Goal: Task Accomplishment & Management: Manage account settings

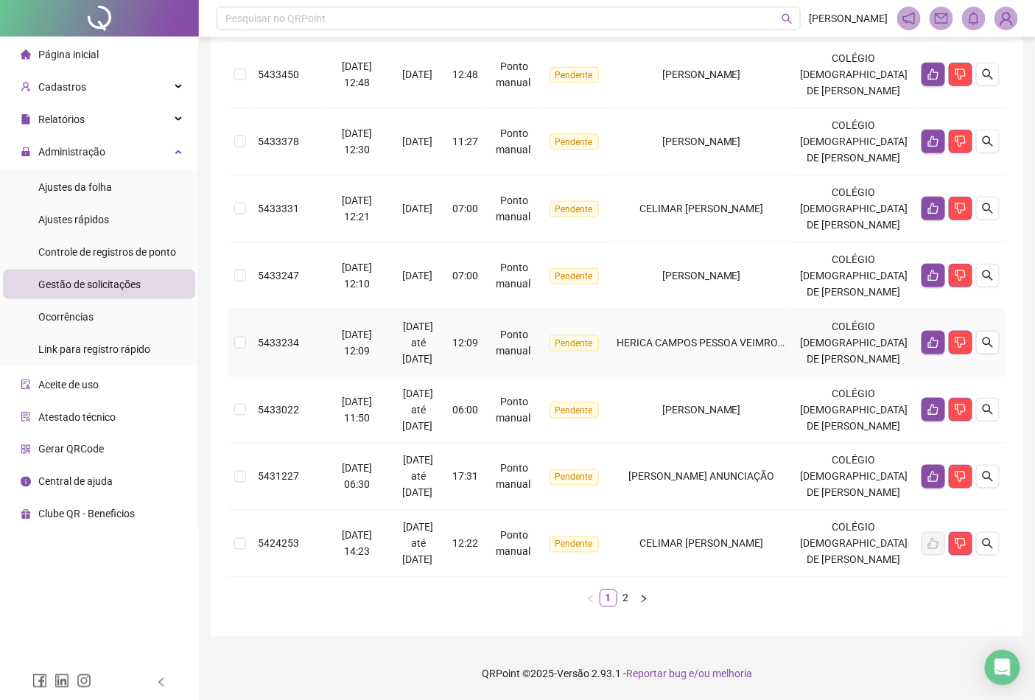
scroll to position [654, 0]
click at [628, 607] on link "2" at bounding box center [626, 598] width 16 height 16
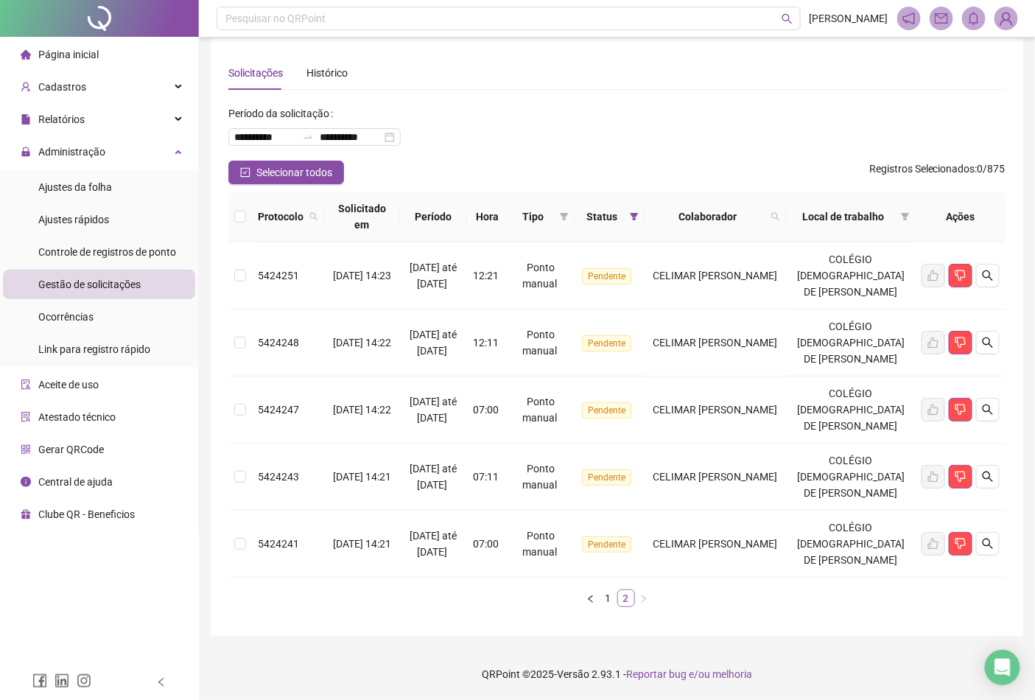
scroll to position [91, 0]
click at [609, 598] on link "1" at bounding box center [609, 598] width 16 height 16
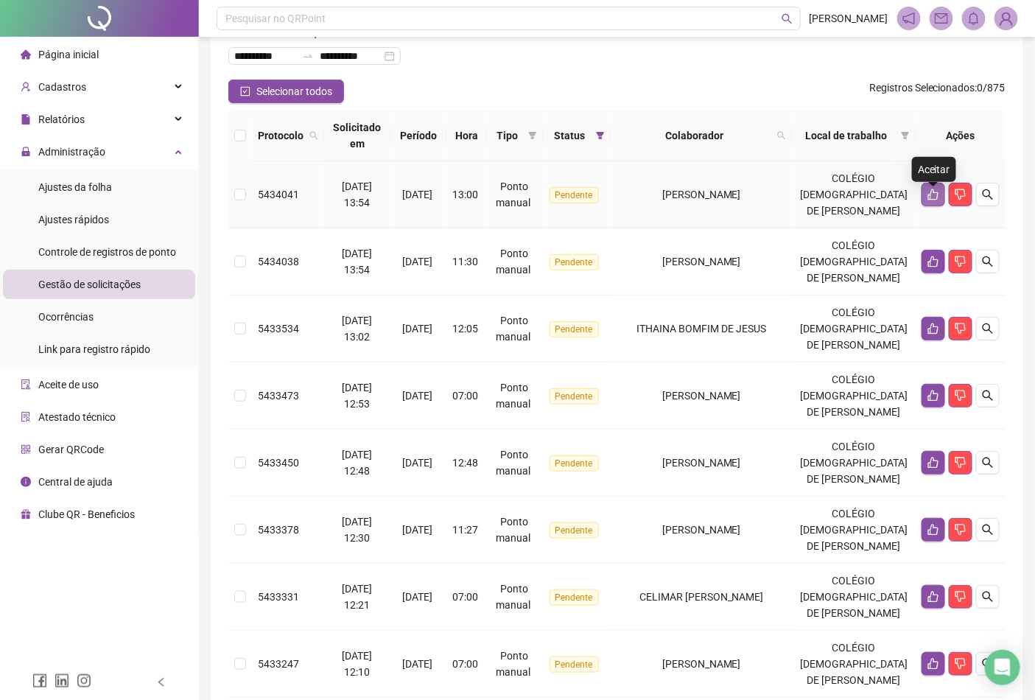
click at [936, 200] on icon "like" at bounding box center [934, 195] width 12 height 12
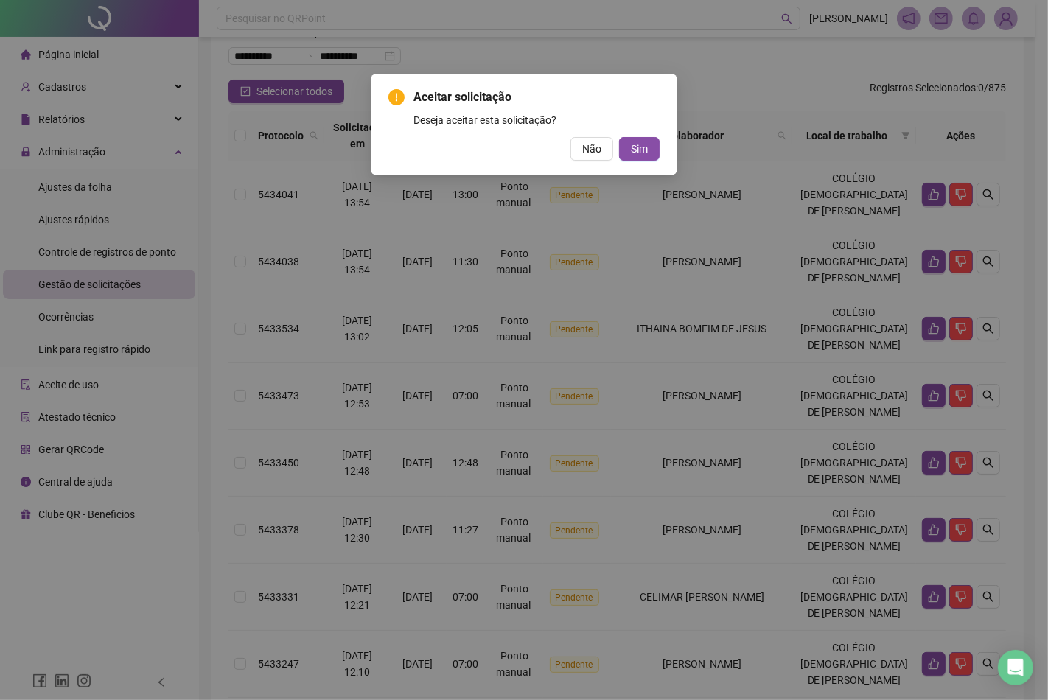
click at [631, 136] on div "Aceitar solicitação Deseja aceitar esta solicitação? Não Sim" at bounding box center [523, 124] width 271 height 72
click at [631, 141] on span "Sim" at bounding box center [639, 149] width 17 height 16
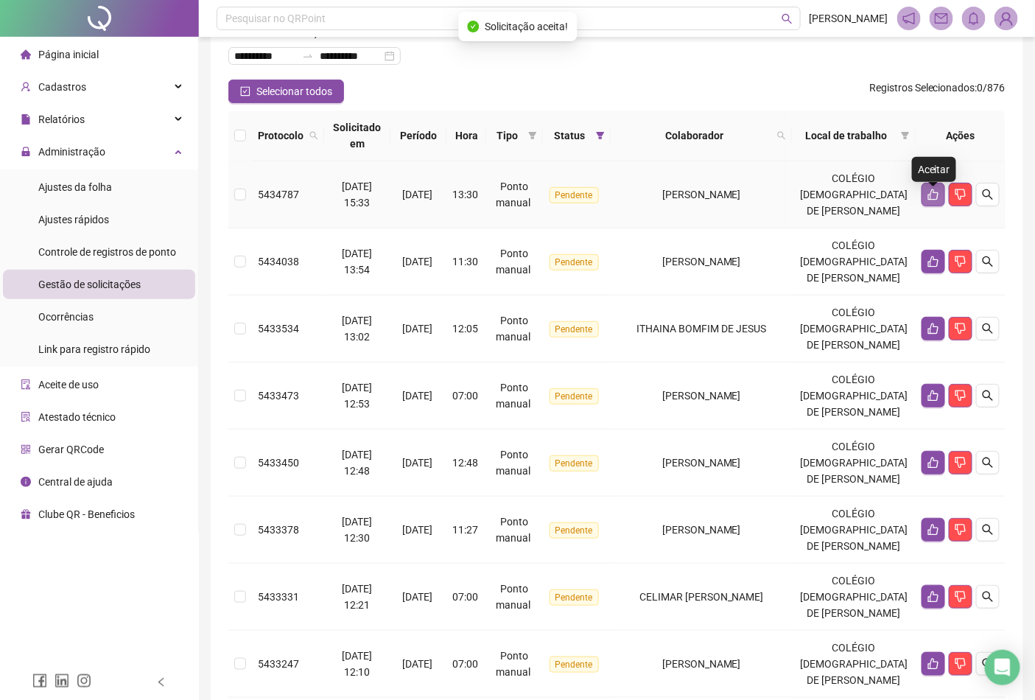
click at [934, 200] on icon "like" at bounding box center [934, 194] width 10 height 11
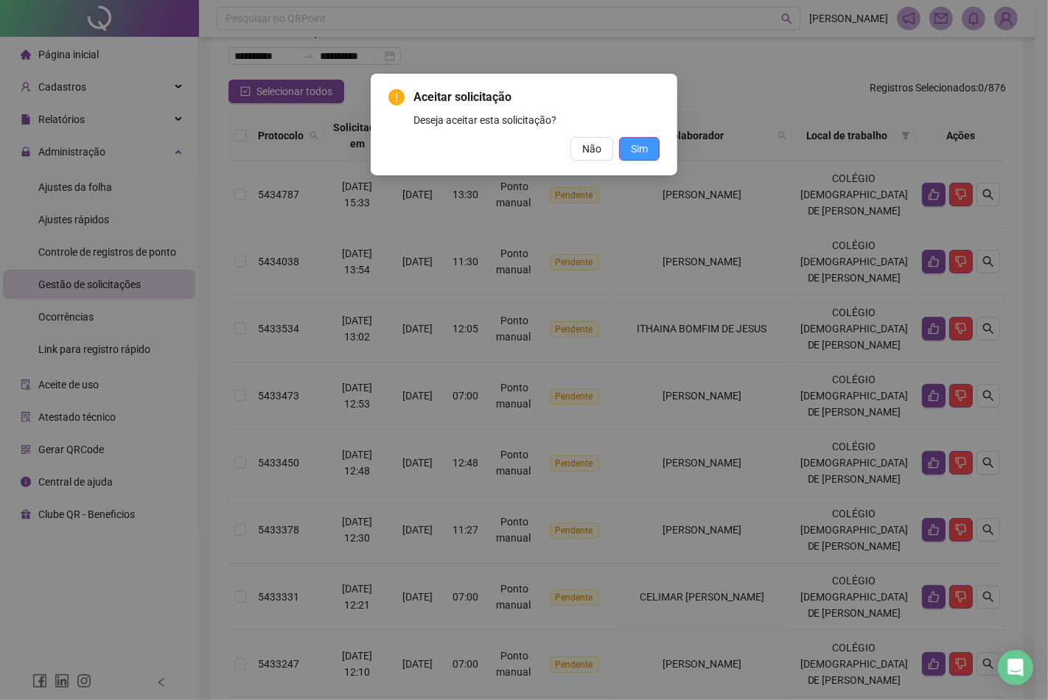
click at [642, 152] on span "Sim" at bounding box center [639, 149] width 17 height 16
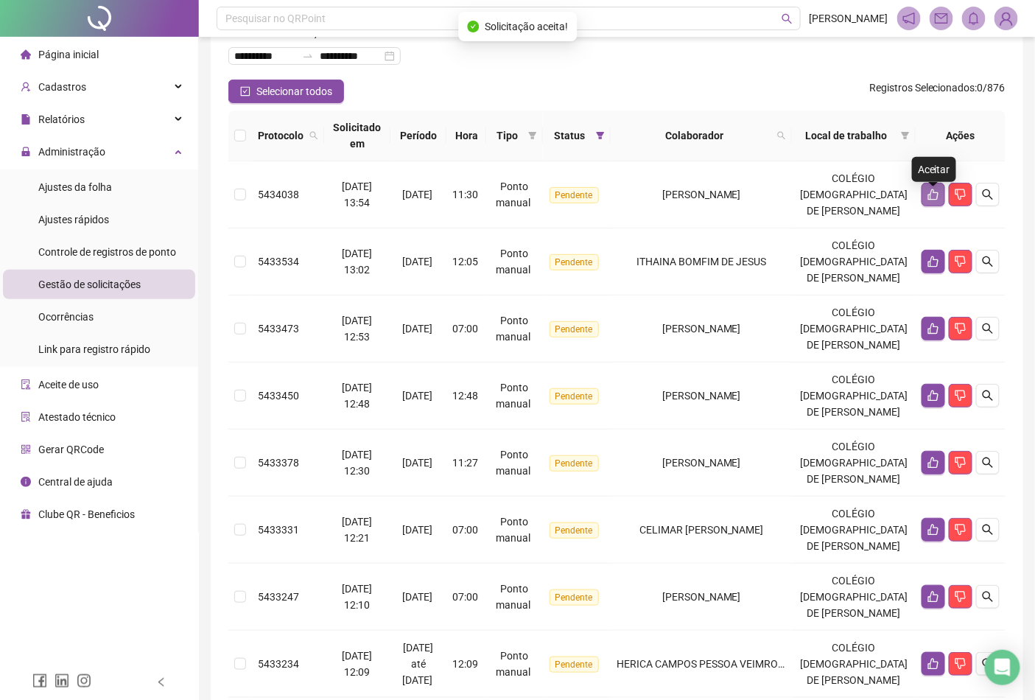
click at [936, 200] on icon "like" at bounding box center [934, 194] width 10 height 11
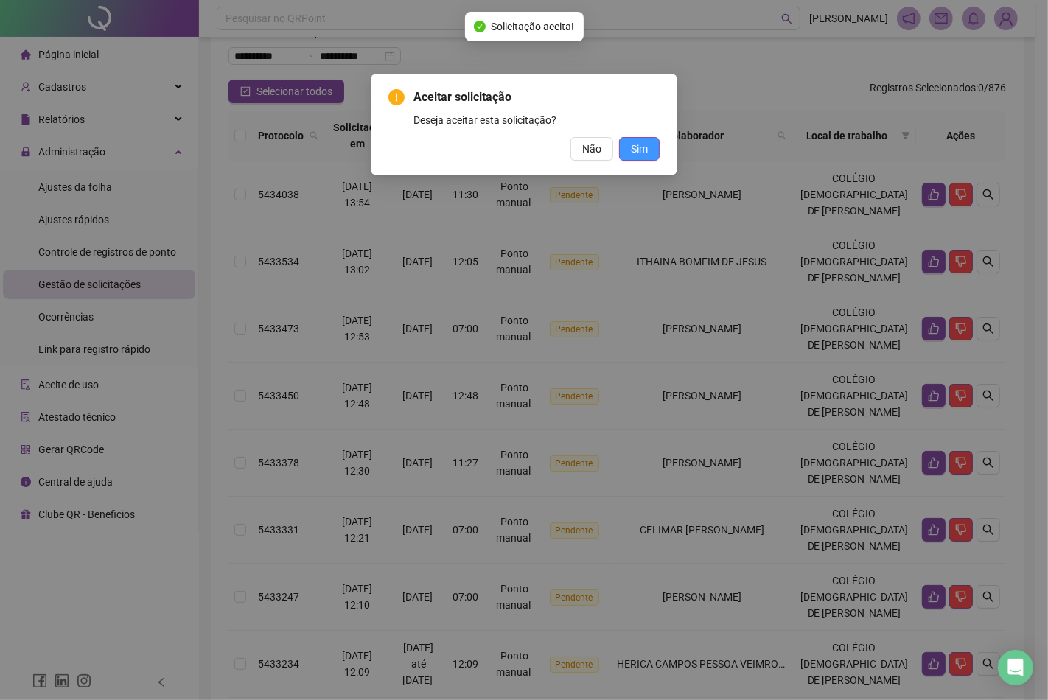
click at [647, 145] on span "Sim" at bounding box center [639, 149] width 17 height 16
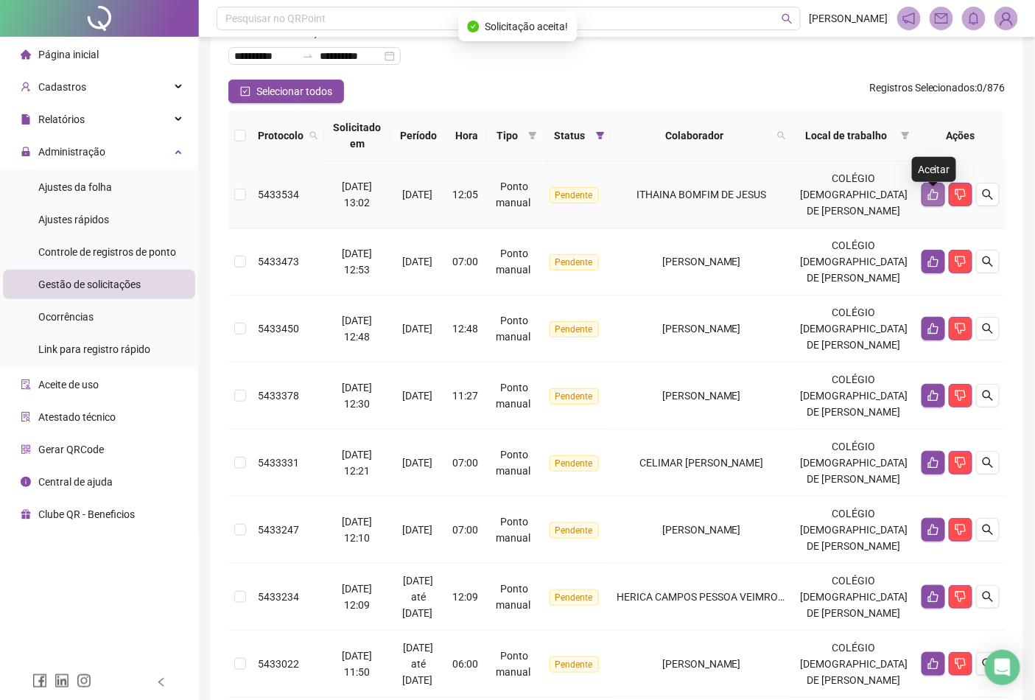
click at [936, 200] on icon "like" at bounding box center [934, 194] width 10 height 11
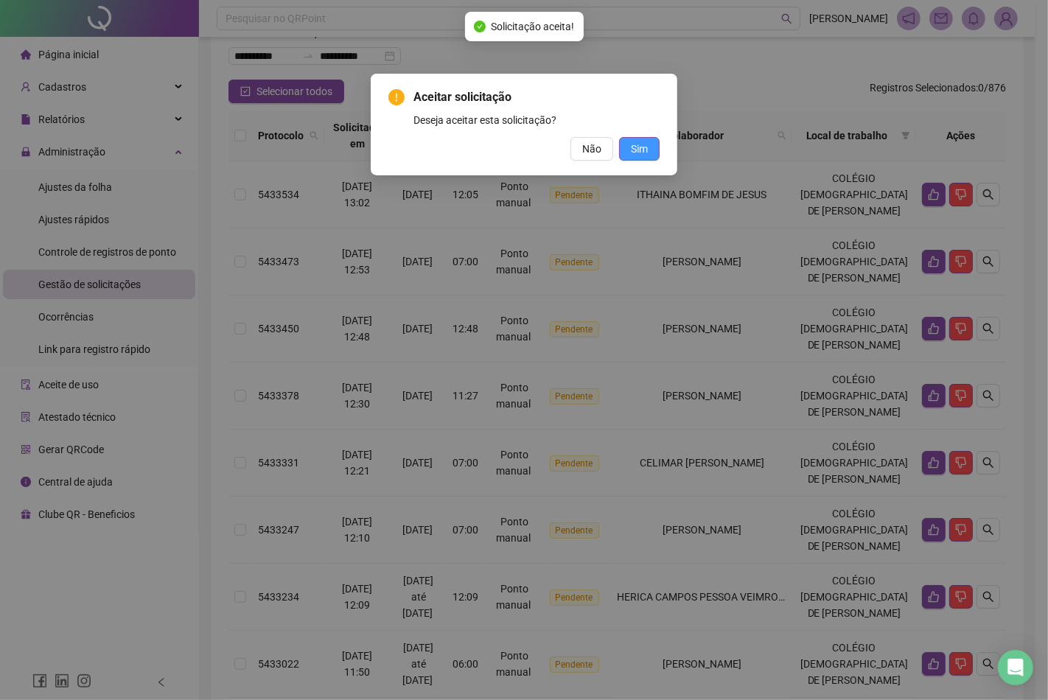
click at [649, 146] on button "Sim" at bounding box center [639, 149] width 41 height 24
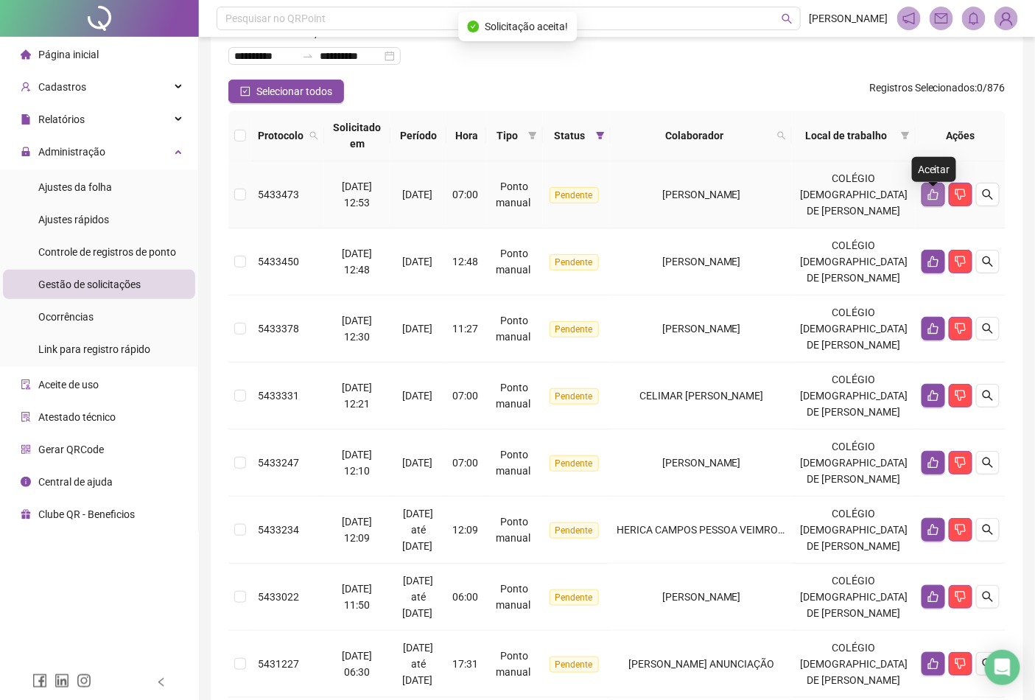
click at [933, 206] on button "button" at bounding box center [934, 195] width 24 height 24
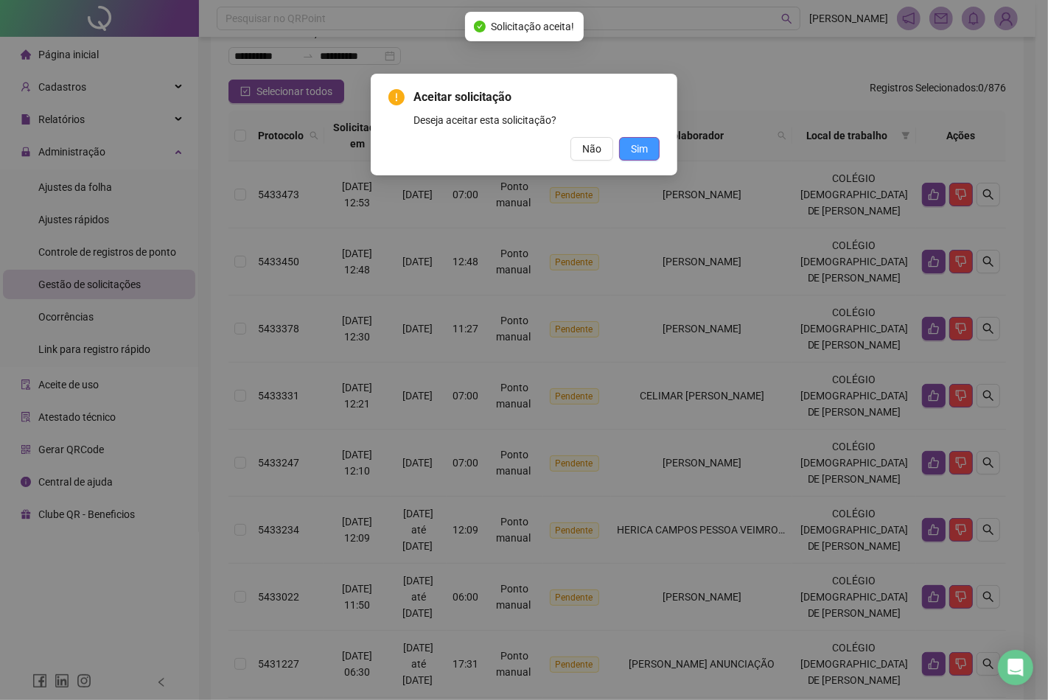
click at [637, 145] on span "Sim" at bounding box center [639, 149] width 17 height 16
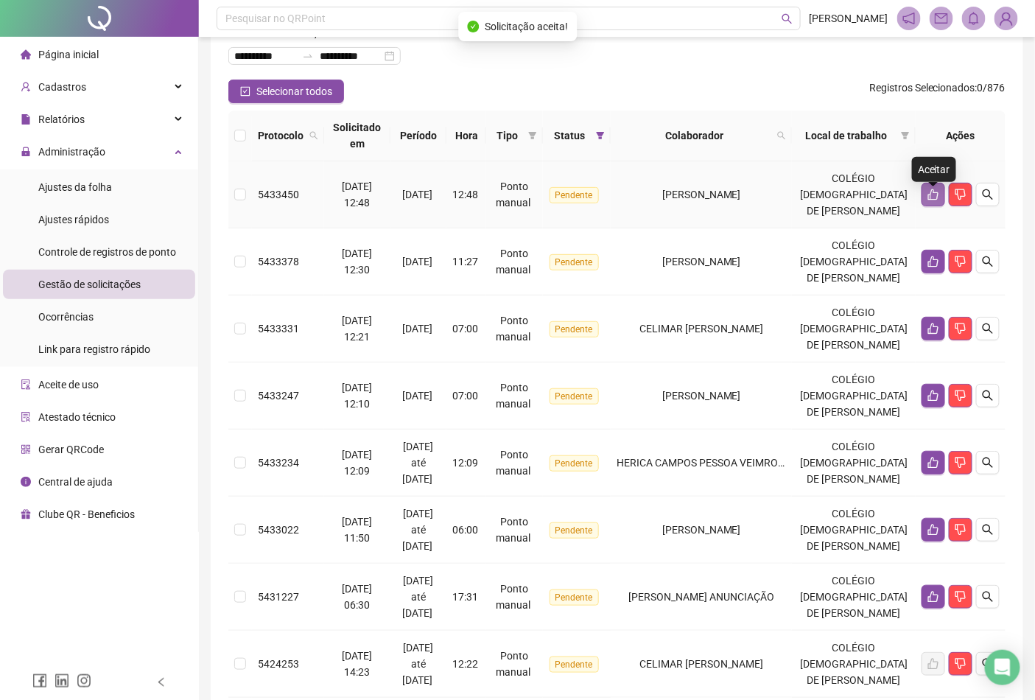
click at [929, 200] on icon "like" at bounding box center [934, 195] width 12 height 12
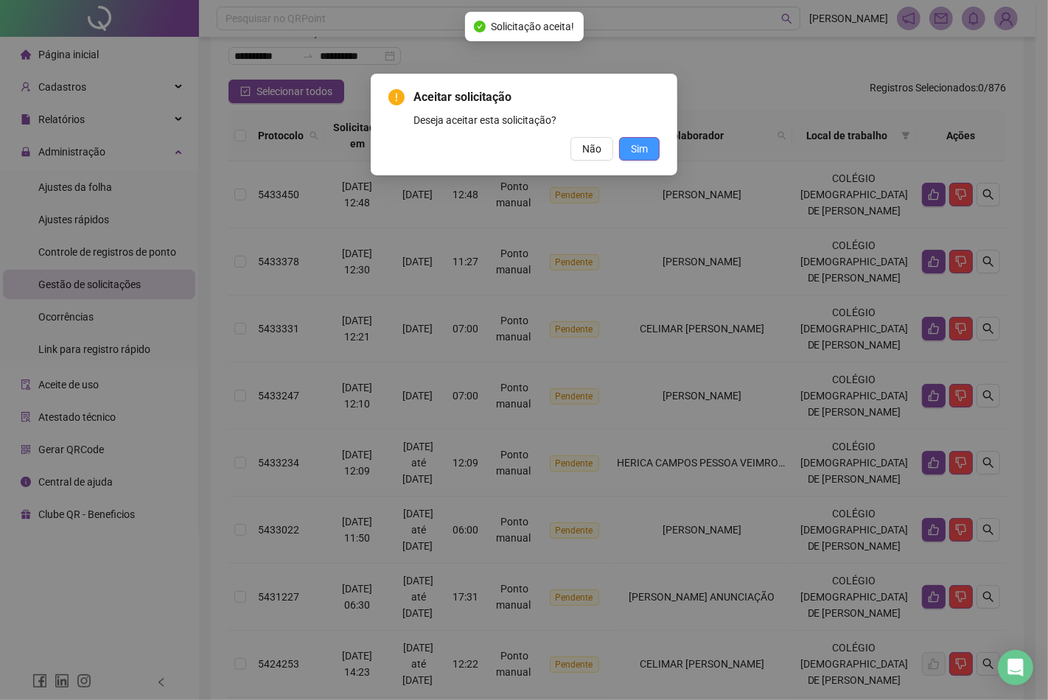
click at [651, 149] on button "Sim" at bounding box center [639, 149] width 41 height 24
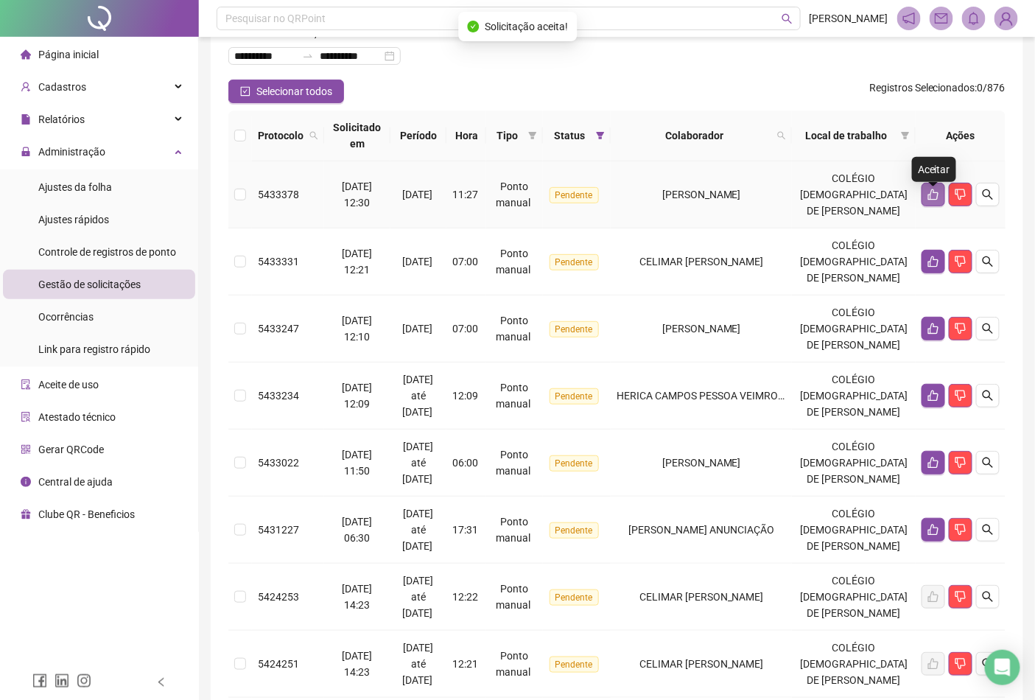
click at [926, 204] on button "button" at bounding box center [934, 195] width 24 height 24
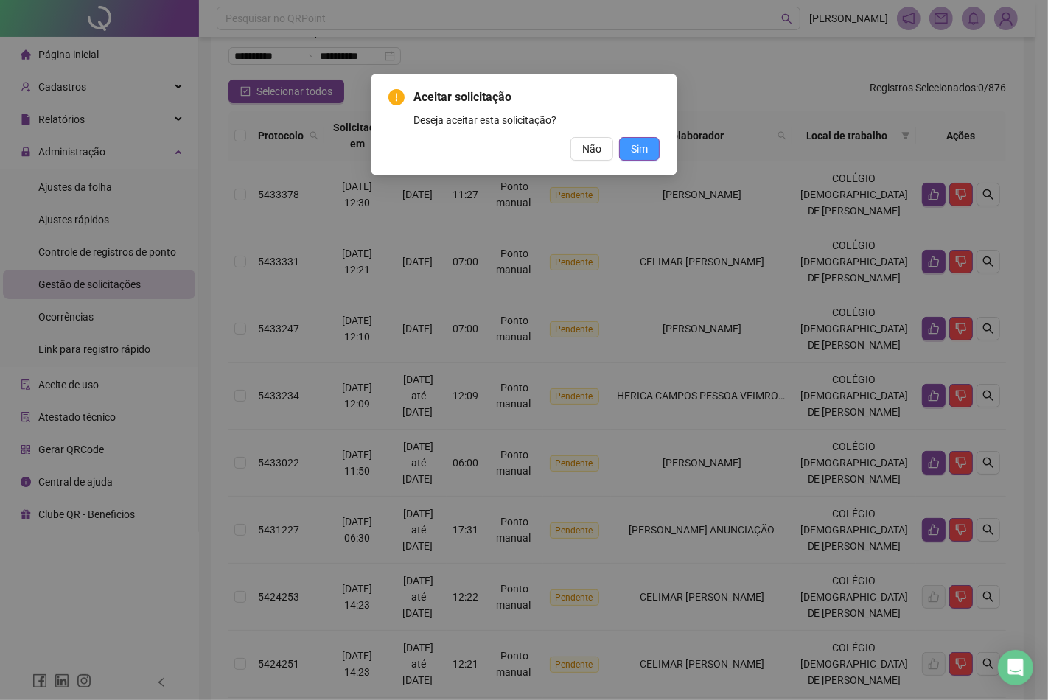
click at [626, 148] on button "Sim" at bounding box center [639, 149] width 41 height 24
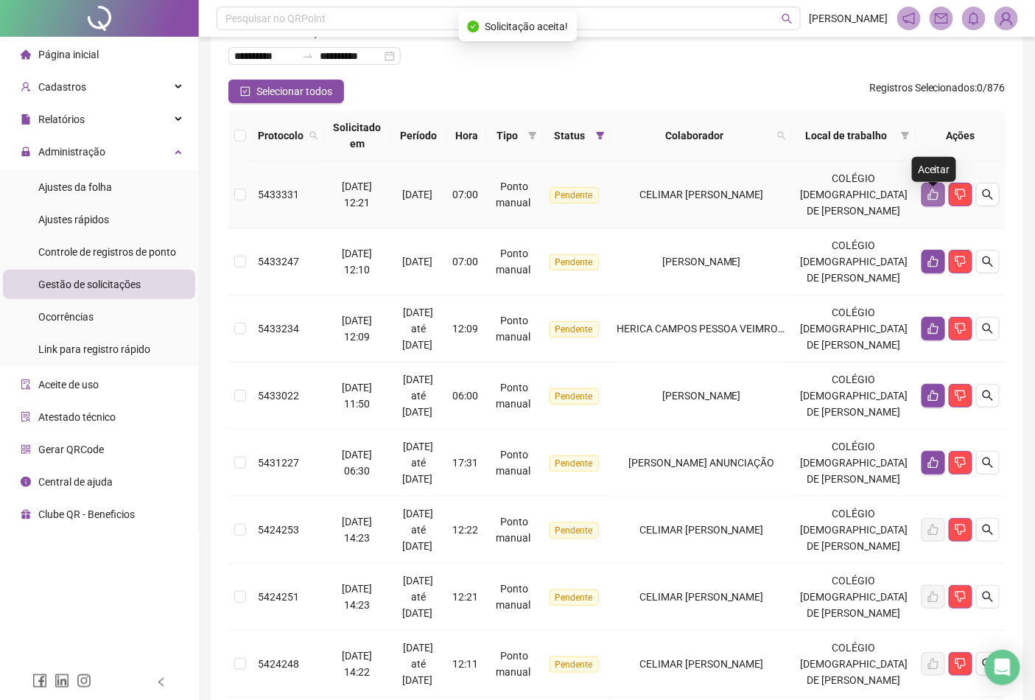
click at [939, 200] on icon "like" at bounding box center [934, 194] width 10 height 11
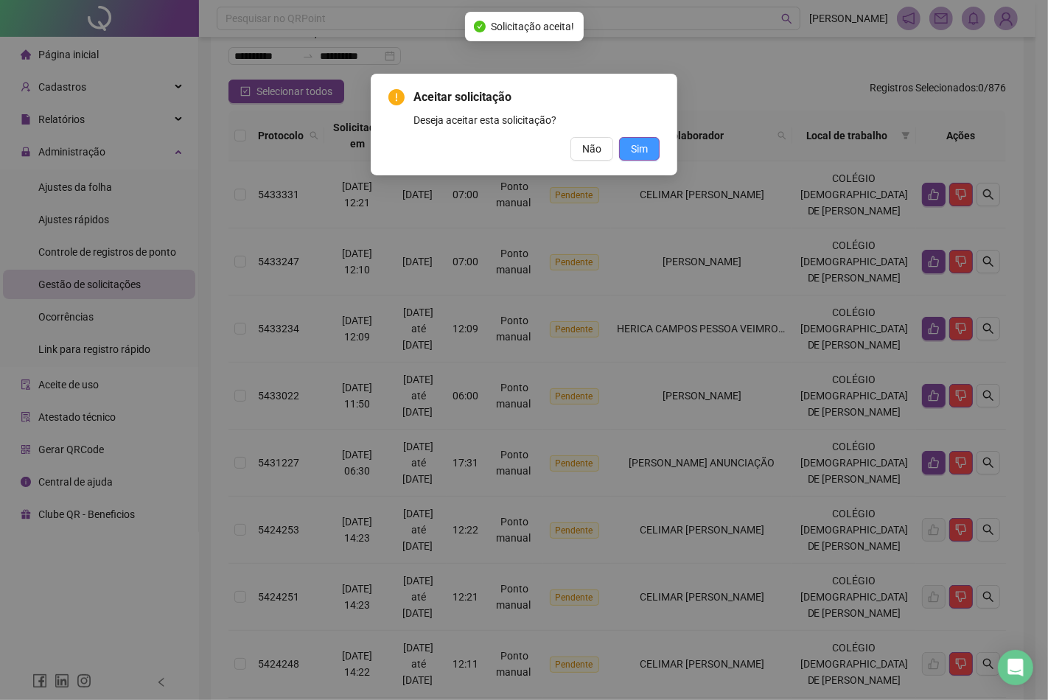
click at [631, 146] on span "Sim" at bounding box center [639, 149] width 17 height 16
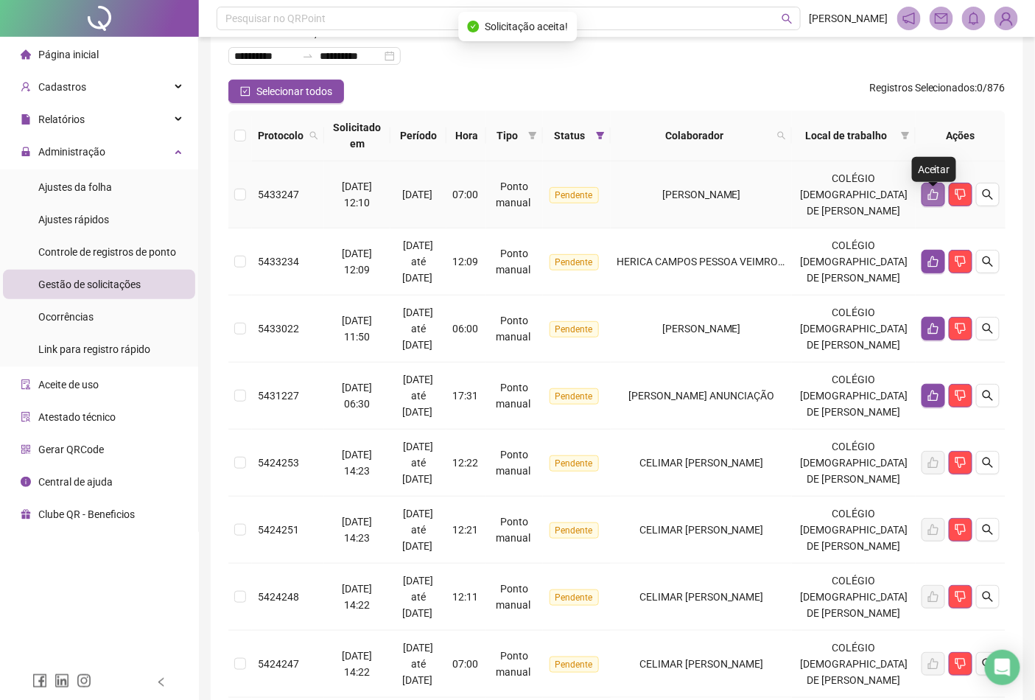
click at [932, 200] on icon "like" at bounding box center [934, 194] width 10 height 11
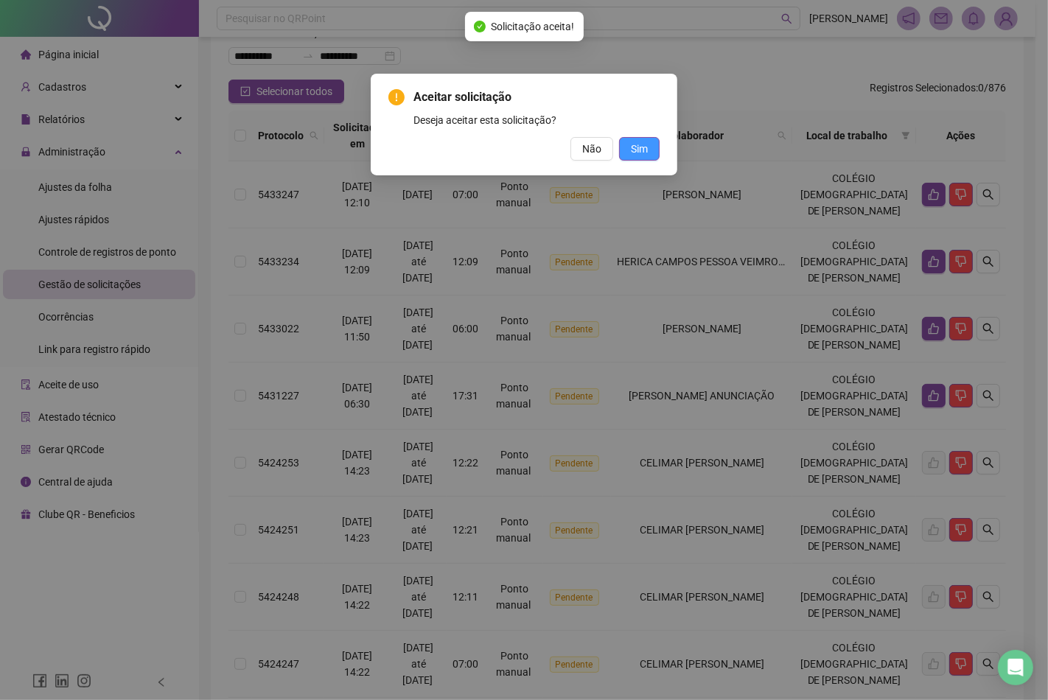
click at [631, 150] on span "Sim" at bounding box center [639, 149] width 17 height 16
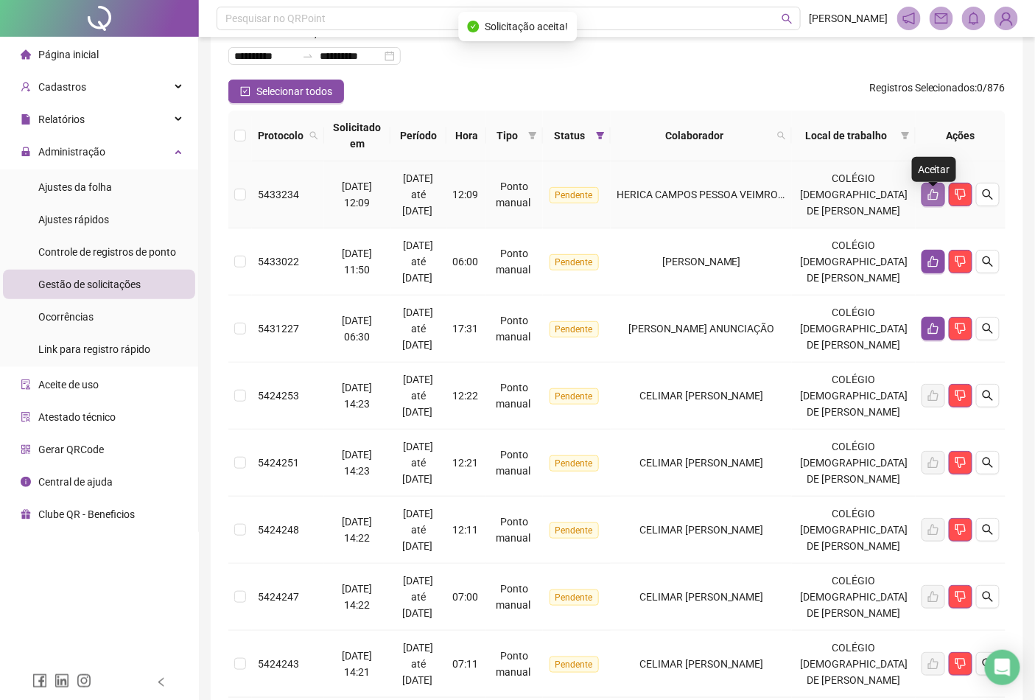
click at [932, 196] on icon "like" at bounding box center [934, 195] width 12 height 12
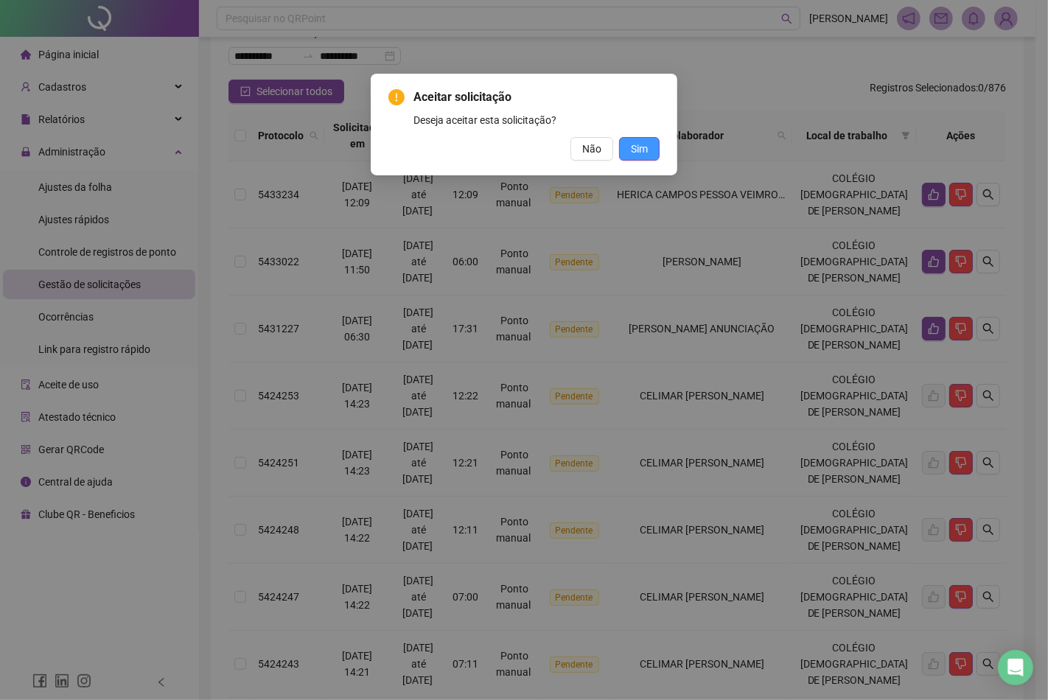
click at [654, 155] on button "Sim" at bounding box center [639, 149] width 41 height 24
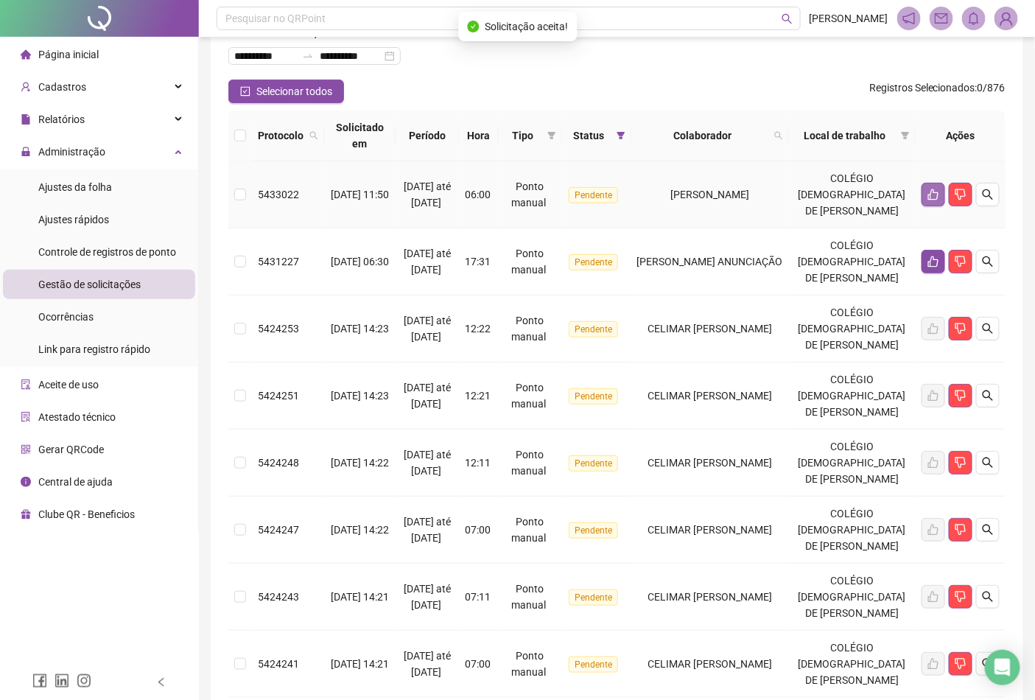
click at [926, 201] on button "button" at bounding box center [934, 195] width 24 height 24
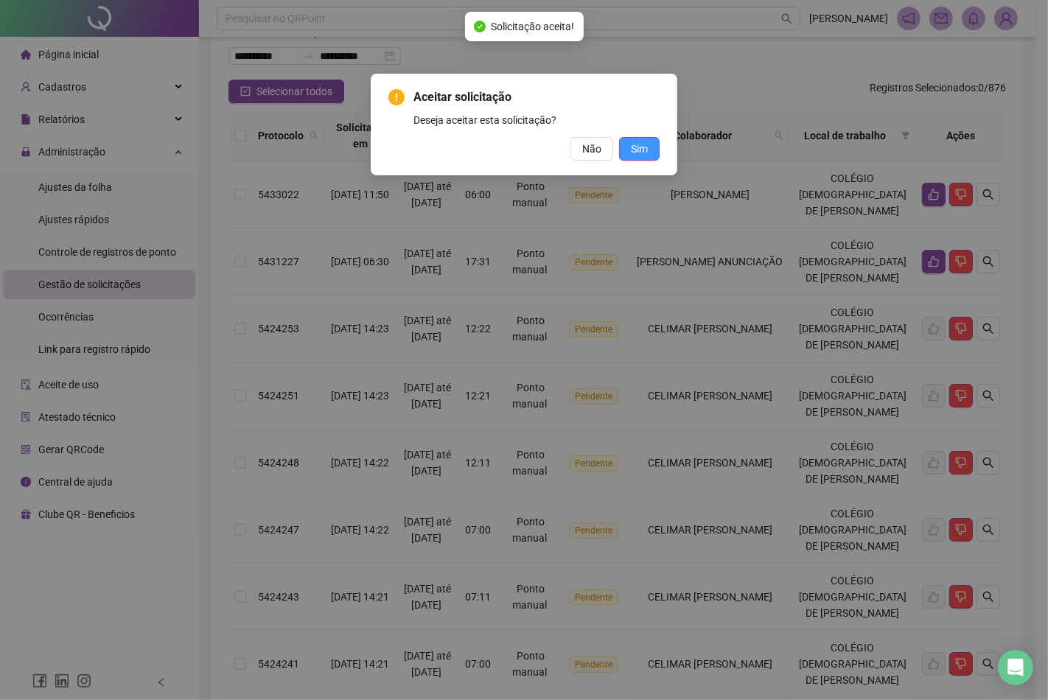
click at [651, 153] on button "Sim" at bounding box center [639, 149] width 41 height 24
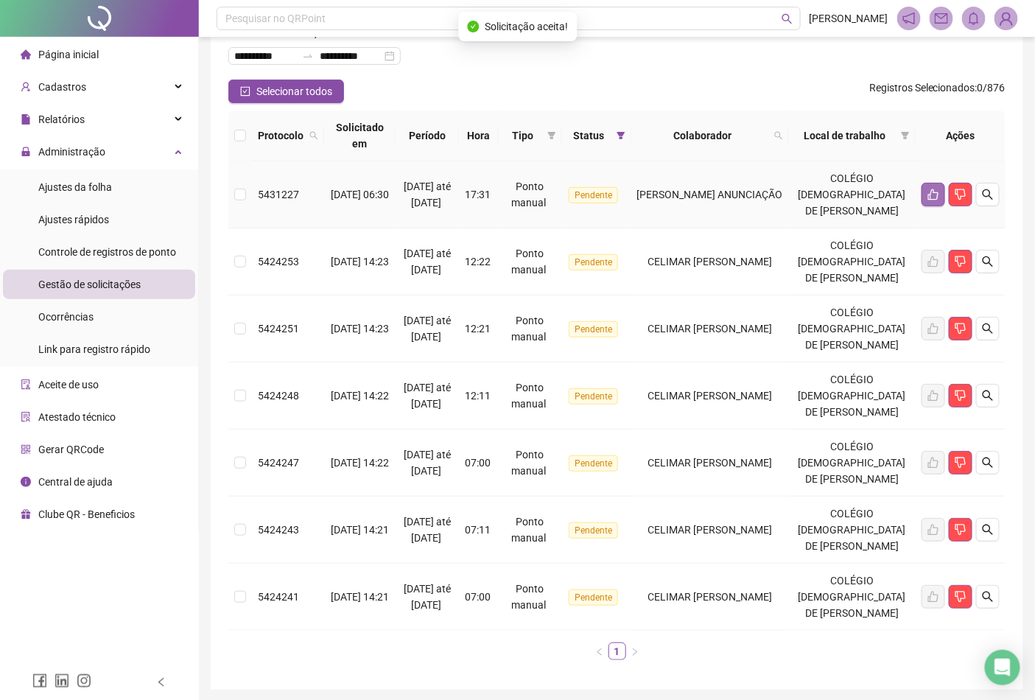
click at [926, 203] on button "button" at bounding box center [934, 195] width 24 height 24
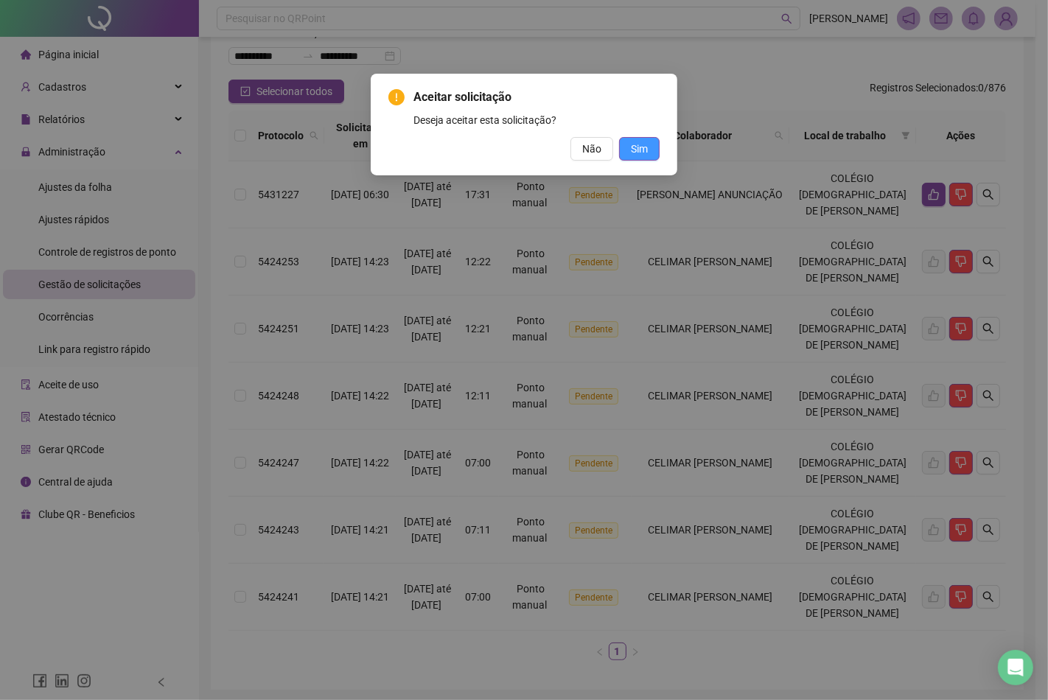
click at [634, 142] on span "Sim" at bounding box center [639, 149] width 17 height 16
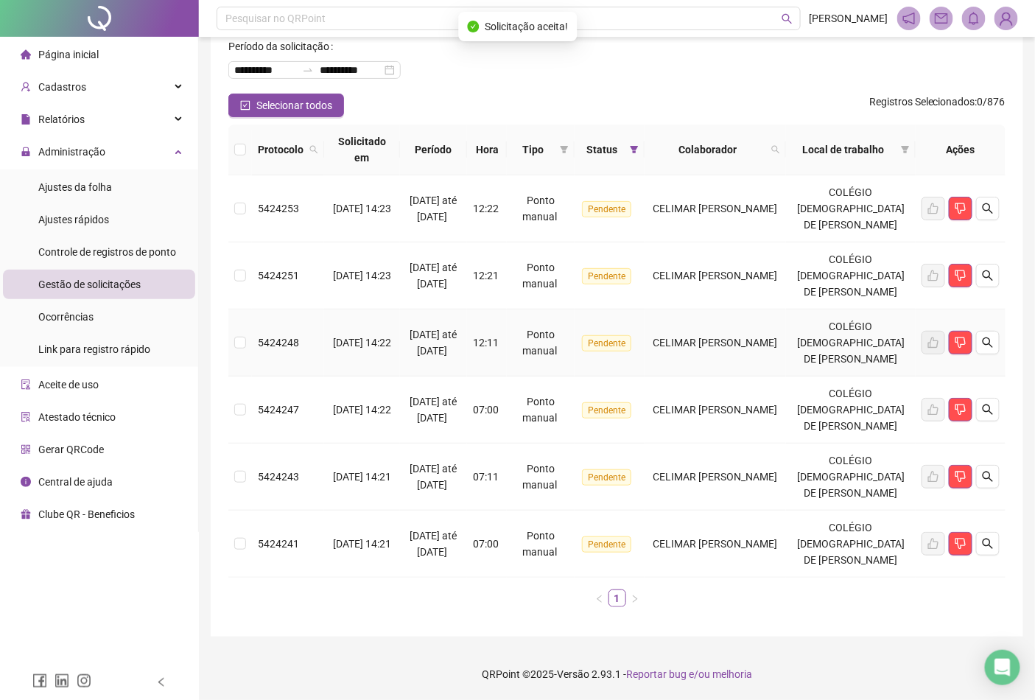
scroll to position [0, 0]
